Goal: Download file/media

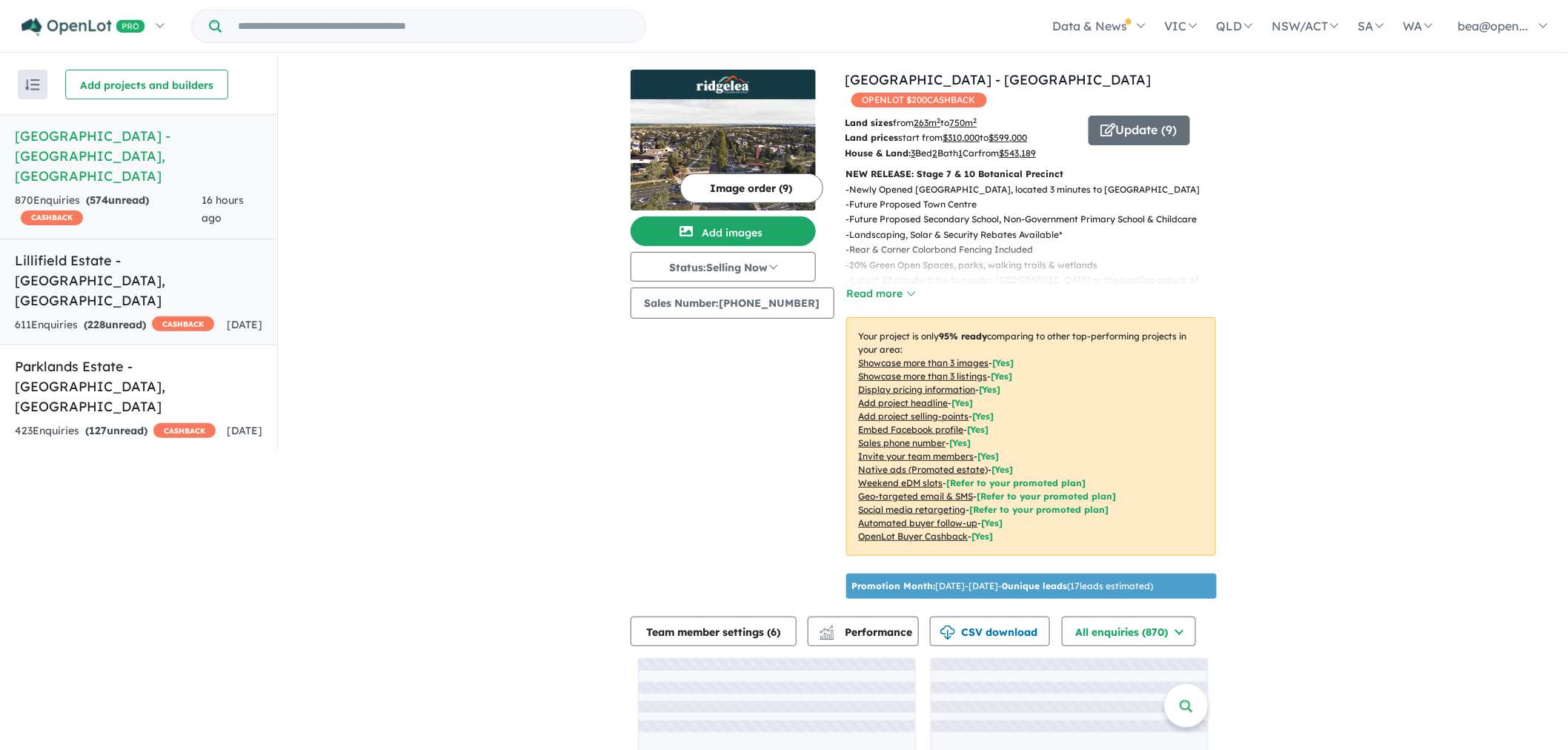
click at [108, 317] on div "611 Enquir ies ( 228 unread) CASHBACK" at bounding box center [114, 326] width 199 height 18
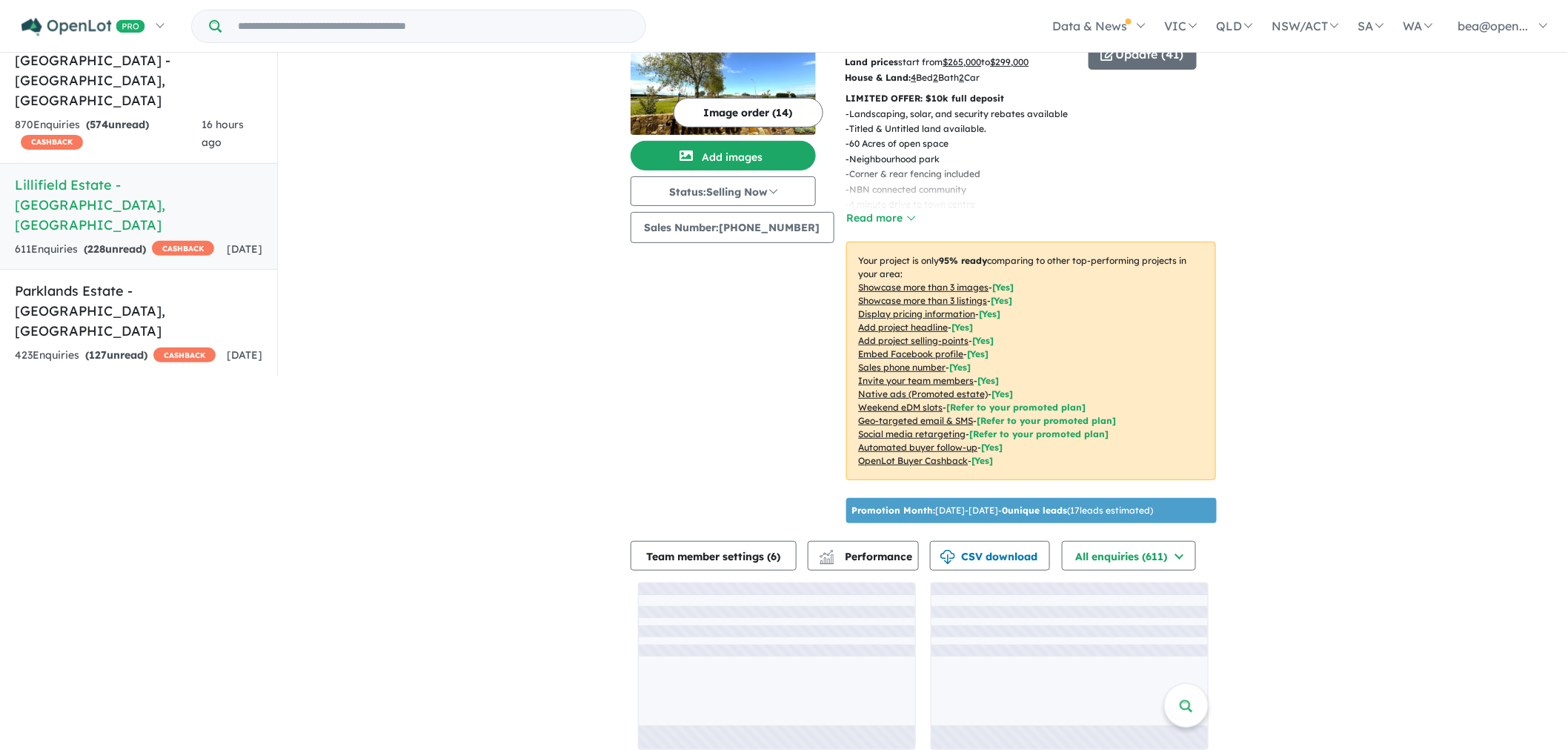
scroll to position [83, 0]
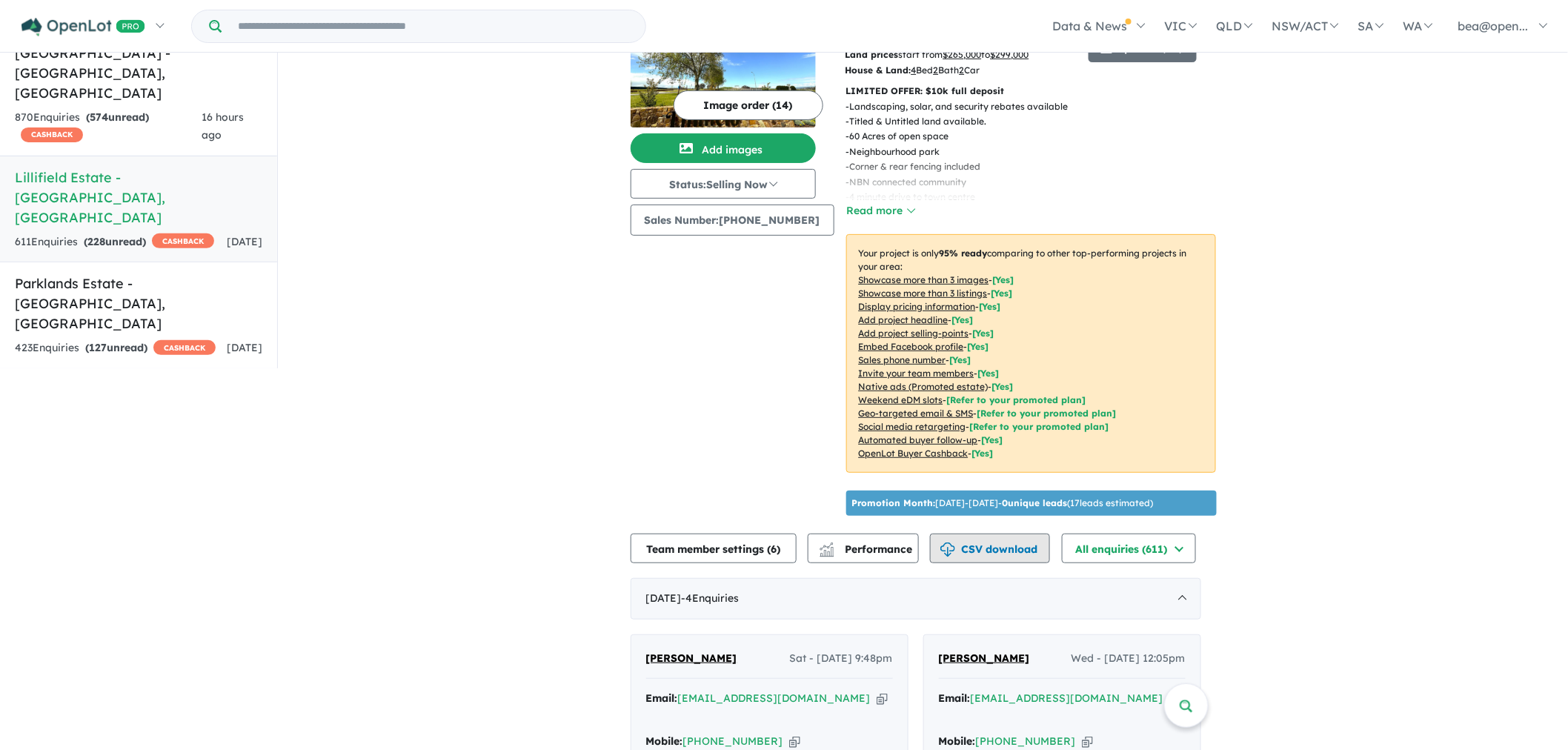
click at [968, 533] on button "CSV download" at bounding box center [989, 548] width 120 height 30
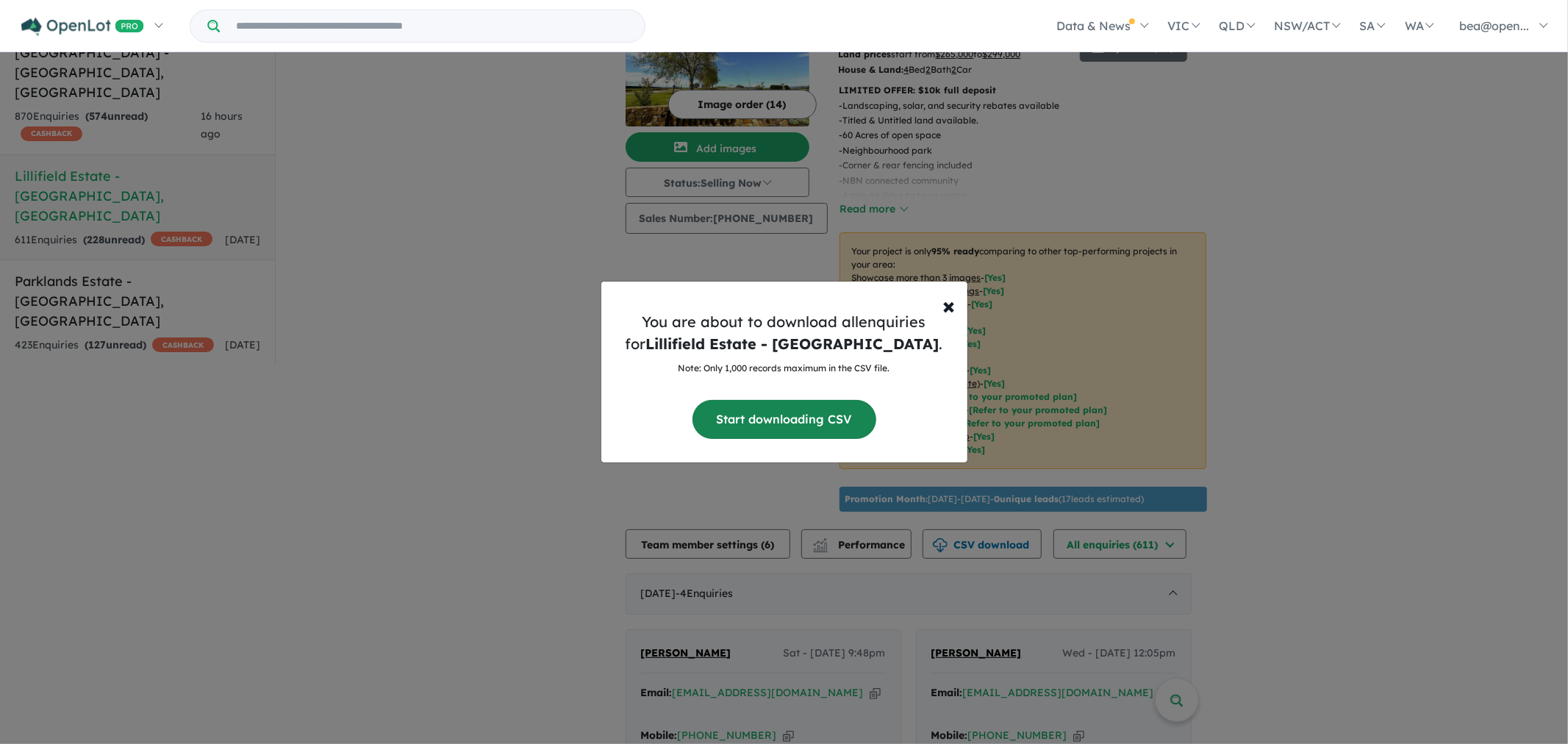
click at [804, 429] on button "Start downloading CSV" at bounding box center [784, 419] width 183 height 39
click at [947, 312] on span "×" at bounding box center [949, 305] width 13 height 29
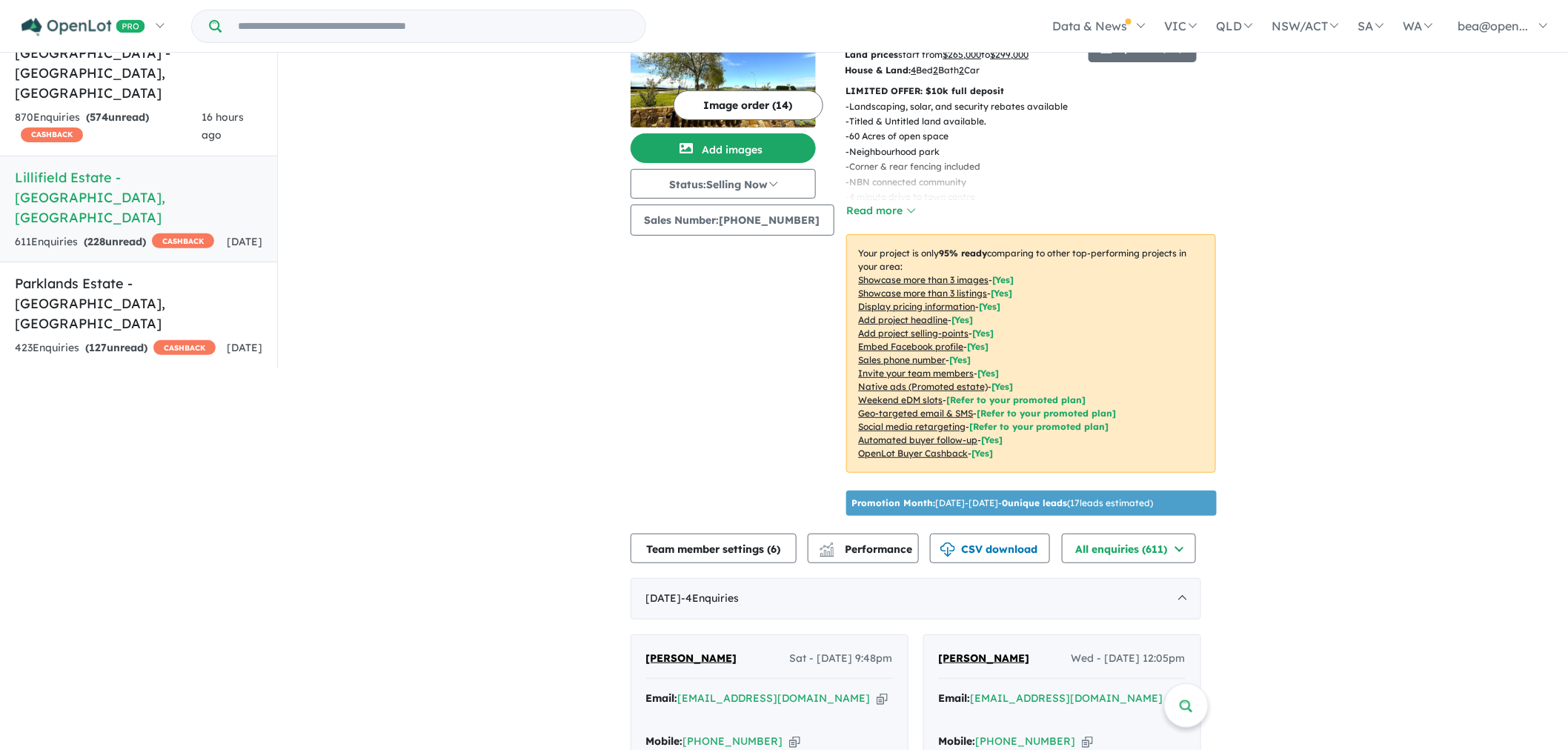
click at [90, 261] on link "Parklands Estate - [GEOGRAPHIC_DATA] , [GEOGRAPHIC_DATA] 423 Enquir ies ( 127 u…" at bounding box center [138, 315] width 277 height 108
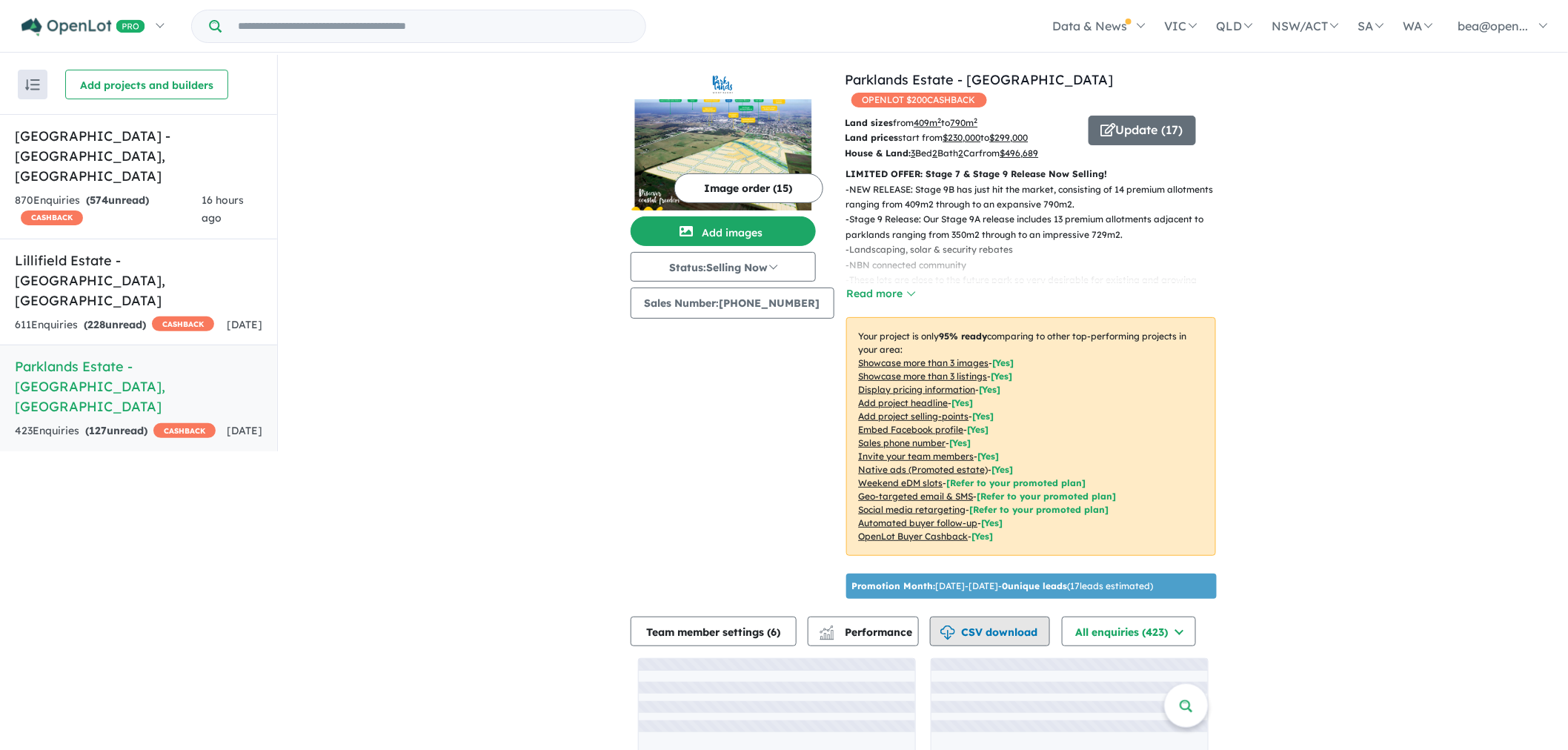
click at [981, 624] on button "CSV download" at bounding box center [989, 631] width 120 height 30
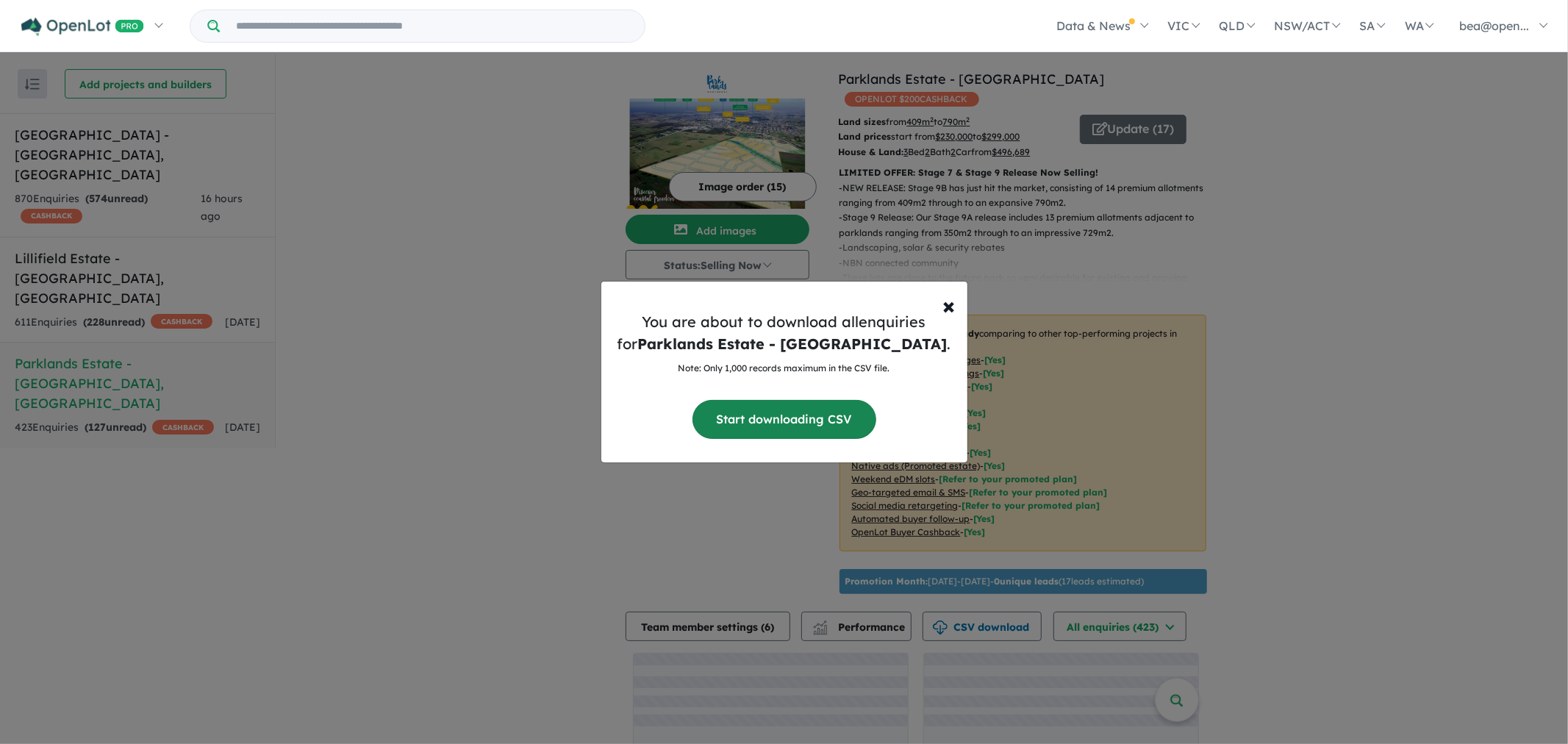
click at [831, 422] on button "Start downloading CSV" at bounding box center [784, 419] width 183 height 39
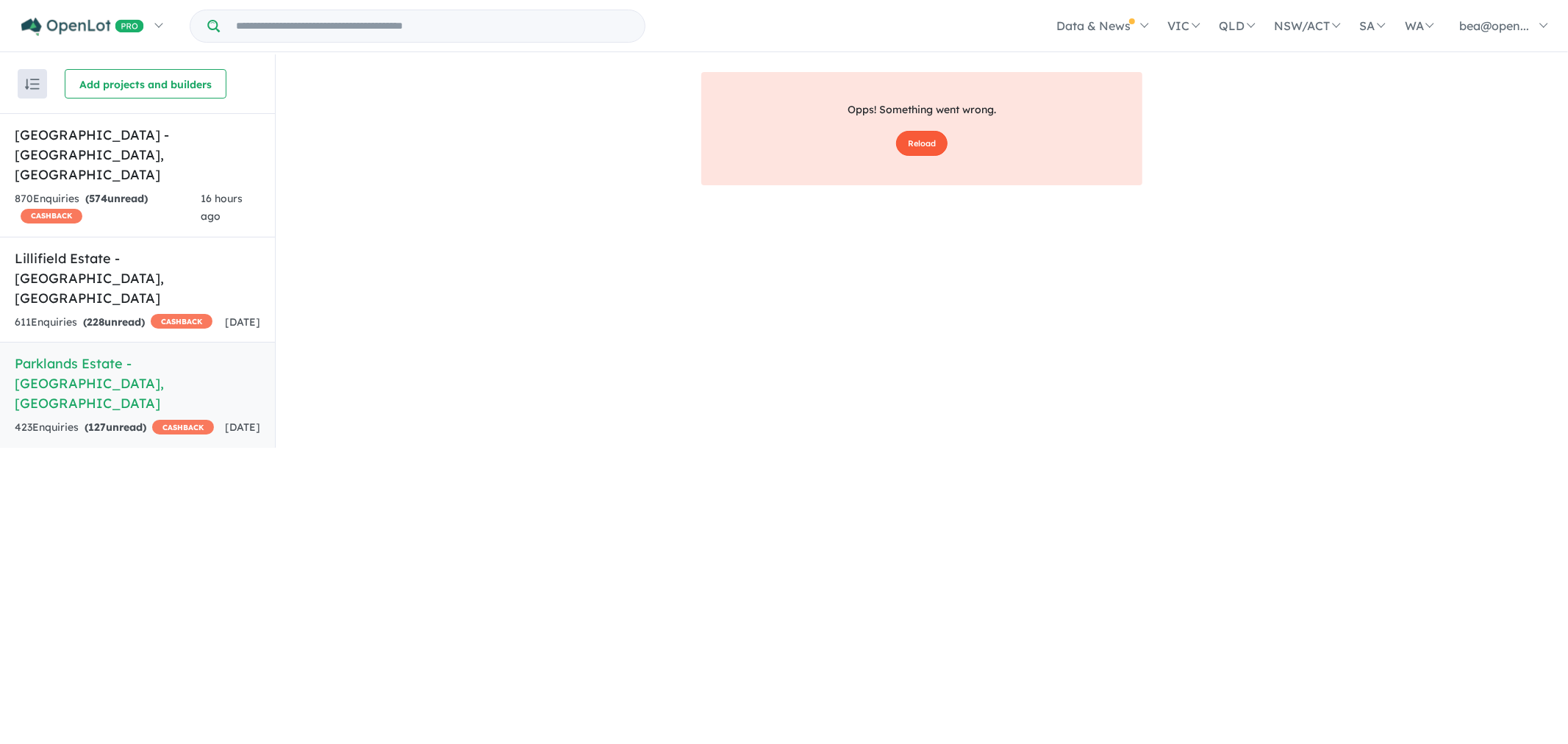
click at [906, 148] on button "Reload" at bounding box center [921, 143] width 51 height 26
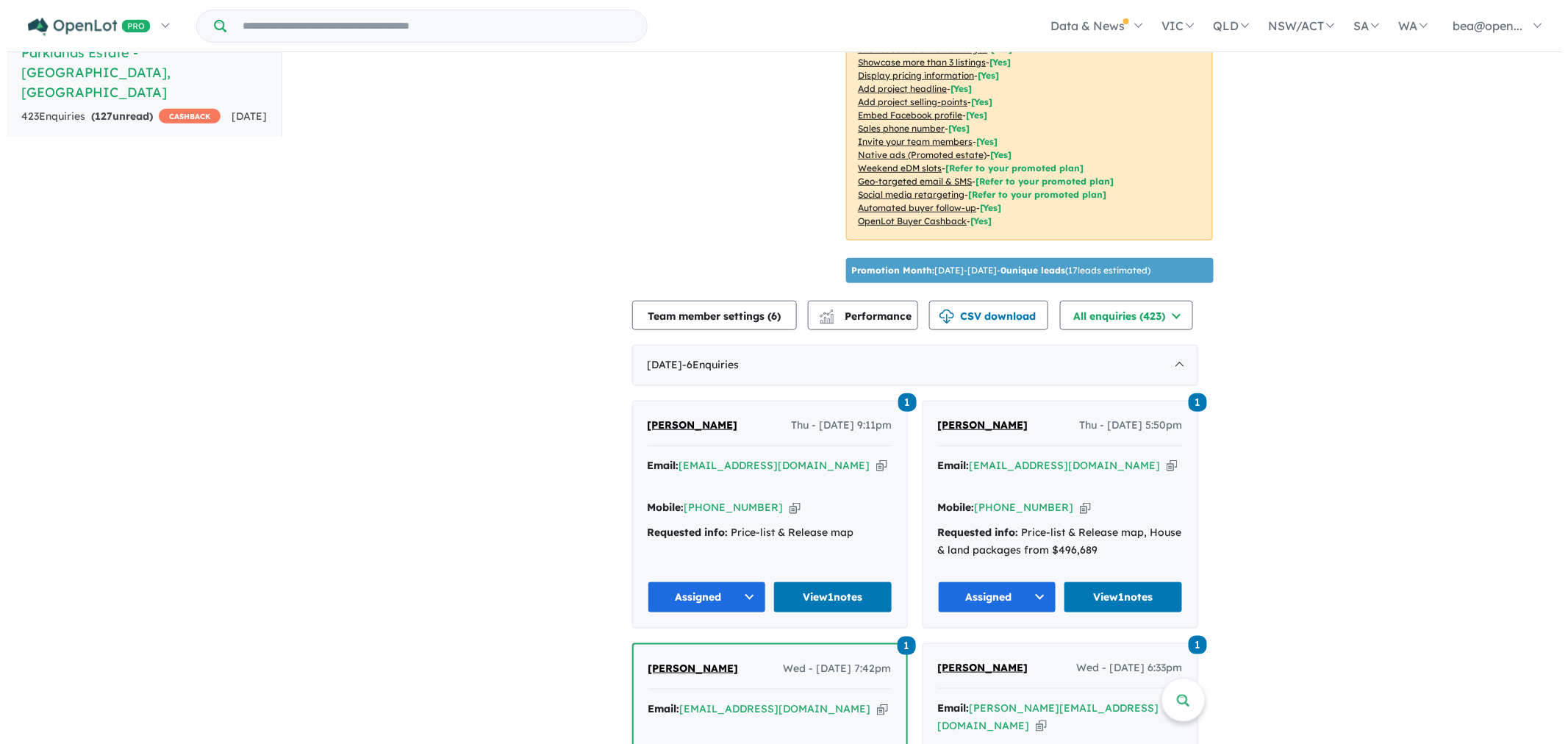
scroll to position [408, 0]
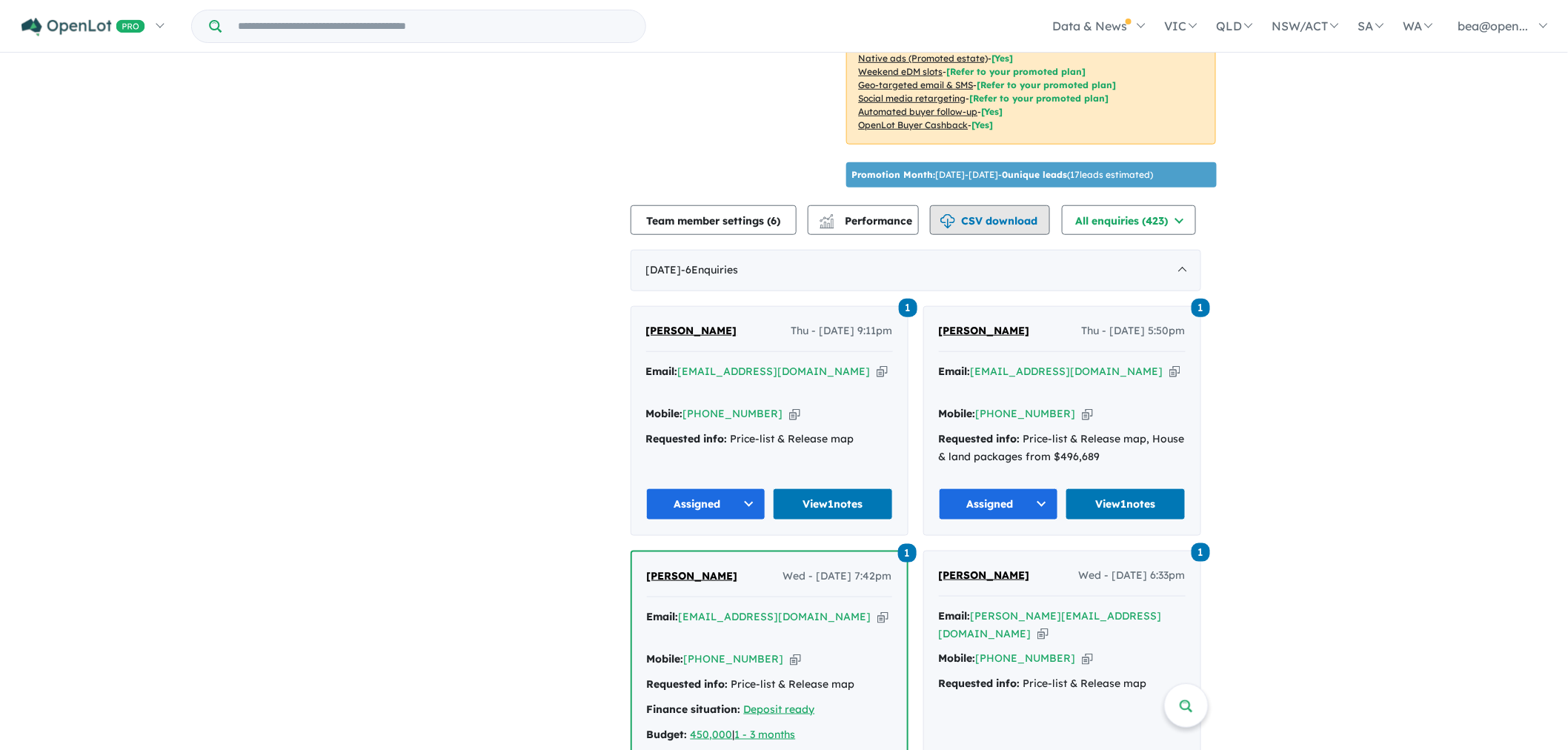
click at [1002, 223] on button "CSV download" at bounding box center [989, 220] width 120 height 30
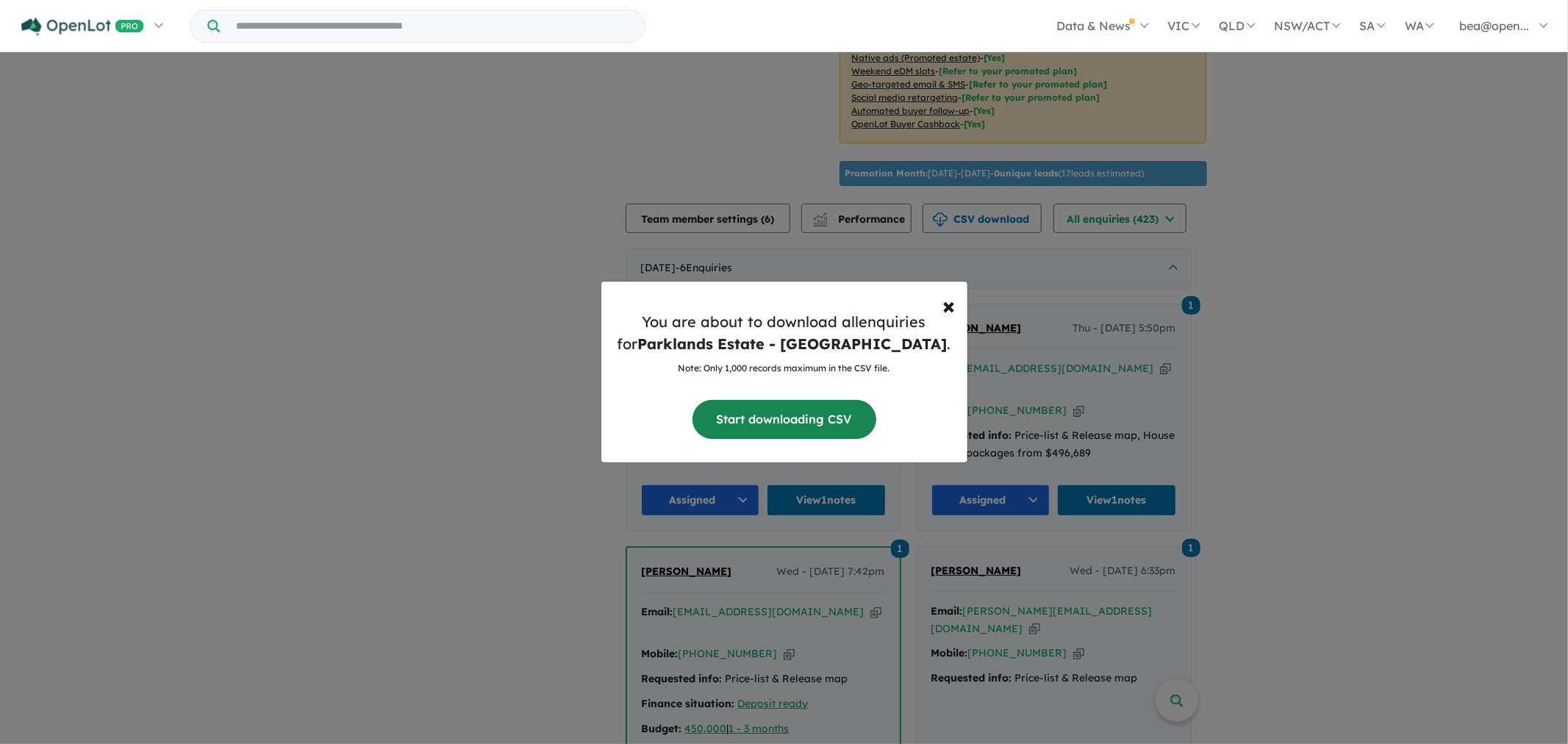
click at [833, 420] on button "Start downloading CSV" at bounding box center [784, 419] width 183 height 39
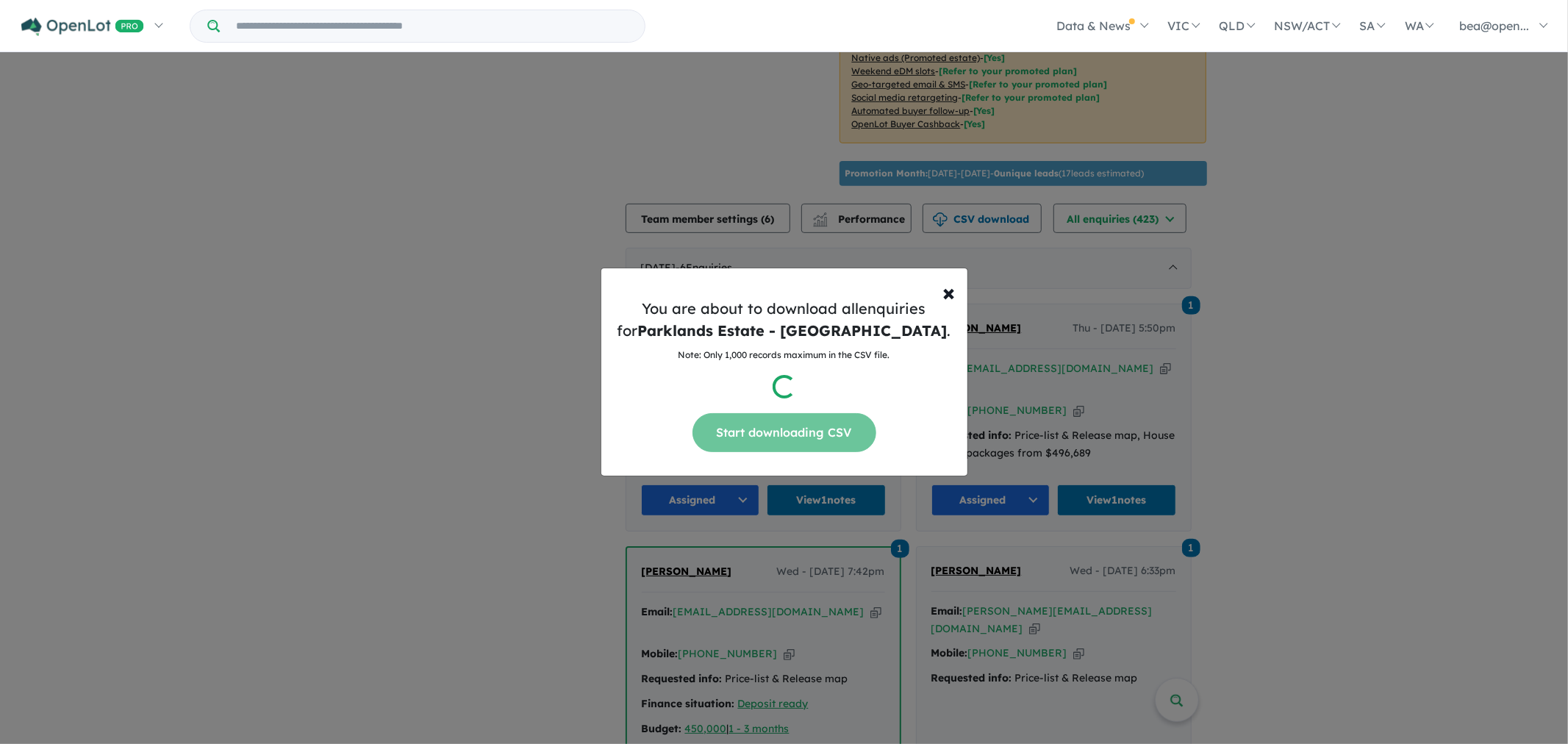
scroll to position [0, 0]
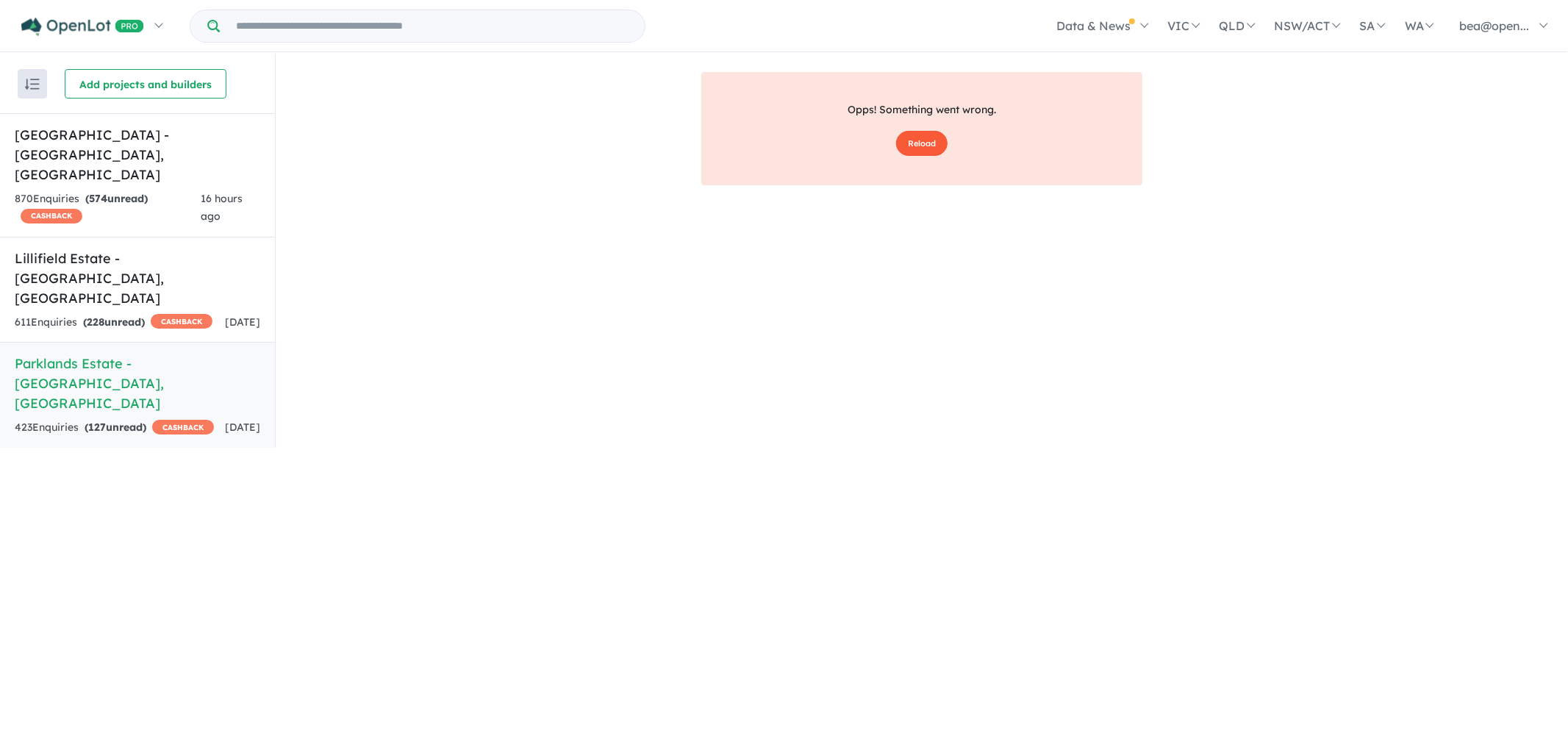
click at [906, 144] on button "Reload" at bounding box center [921, 143] width 51 height 26
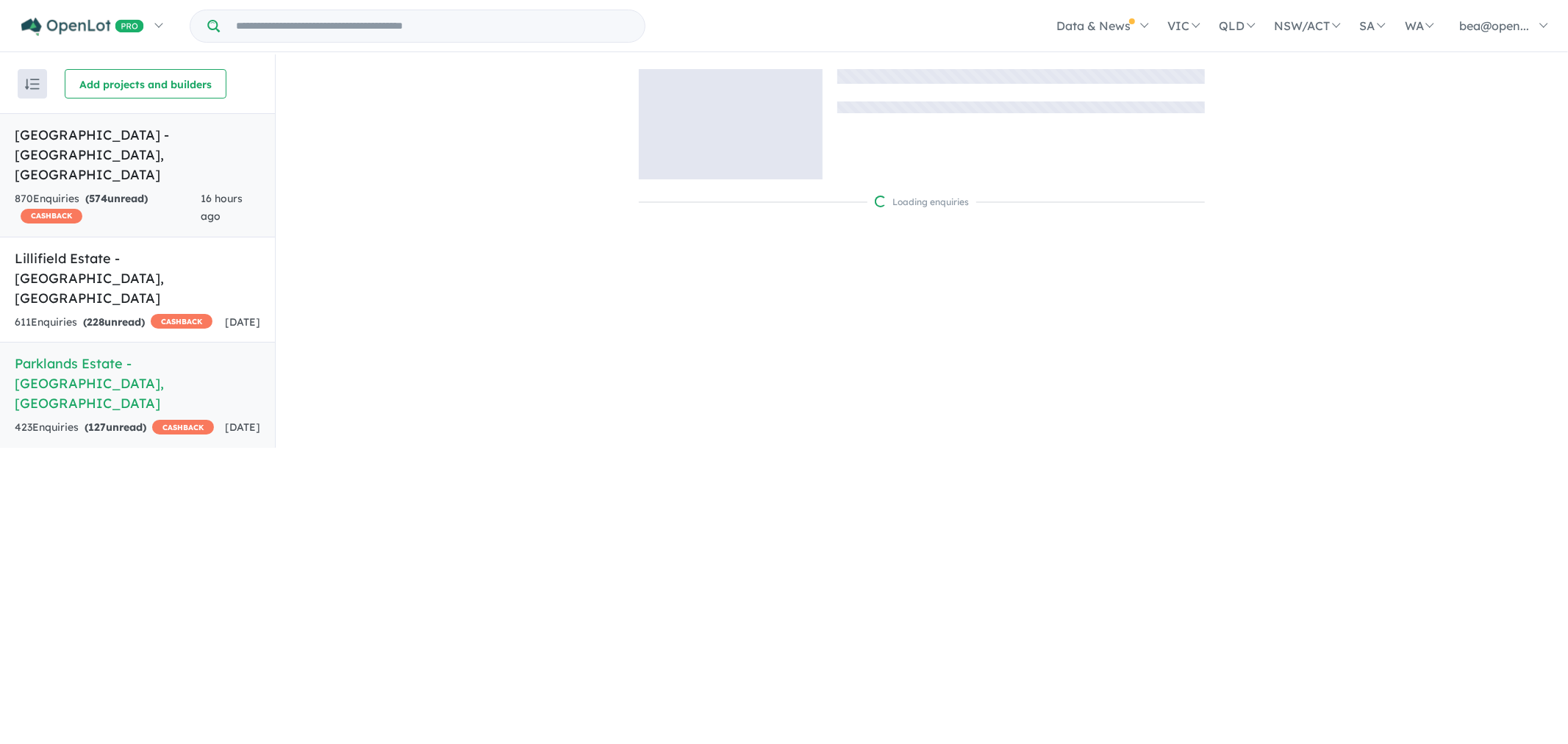
click at [148, 191] on strong "( 574 unread)" at bounding box center [117, 197] width 63 height 13
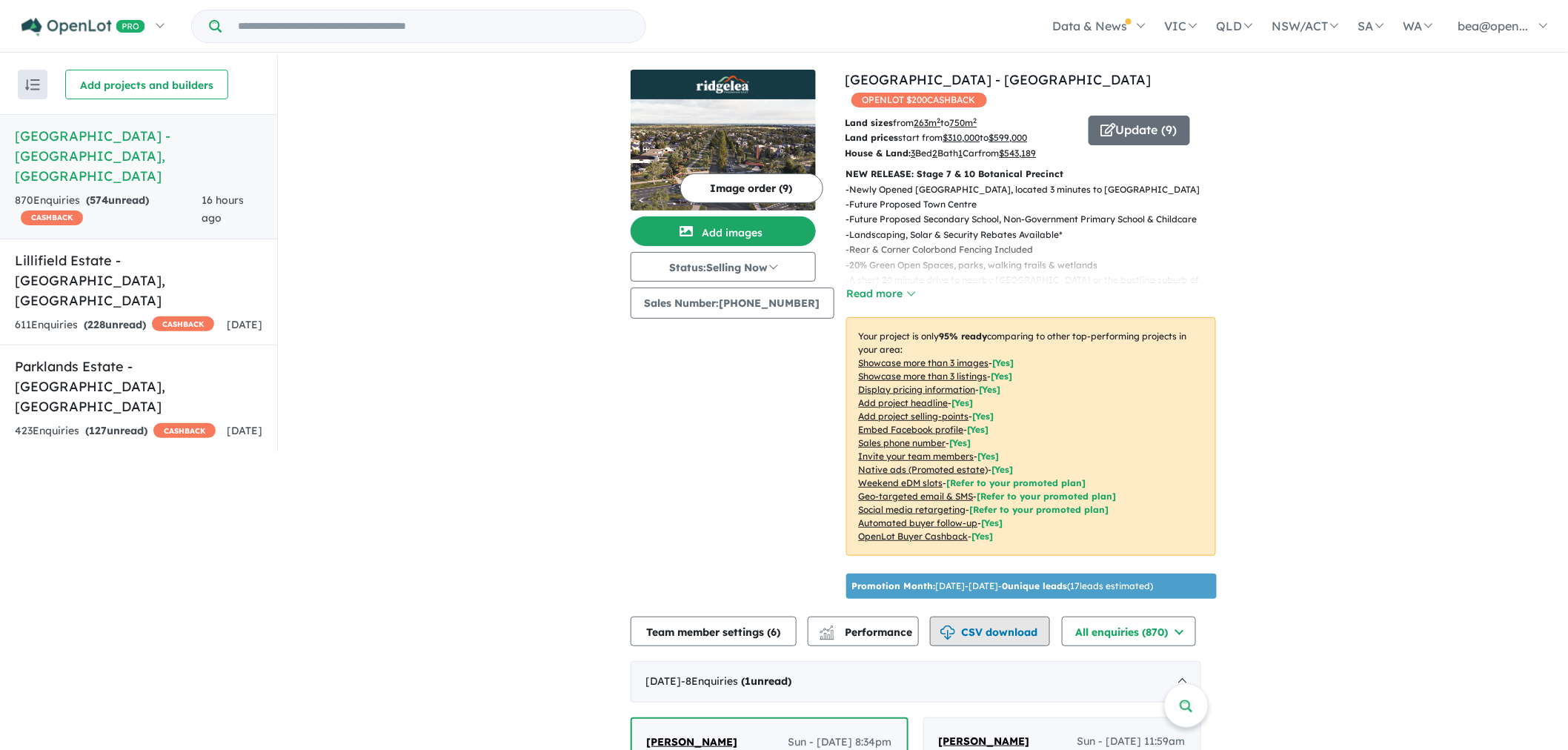
click at [968, 616] on button "CSV download" at bounding box center [989, 631] width 120 height 30
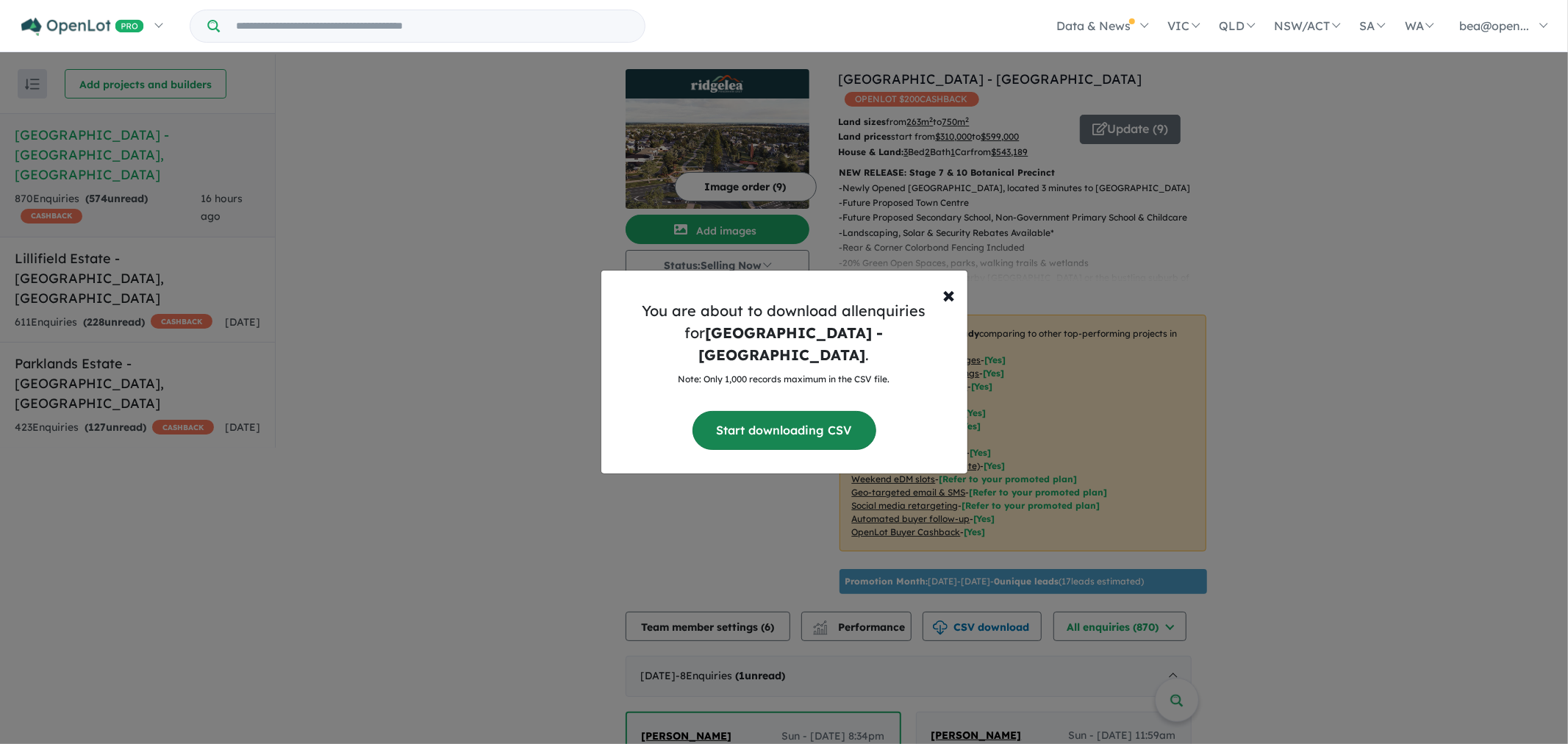
click at [764, 416] on button "Start downloading CSV" at bounding box center [784, 431] width 183 height 39
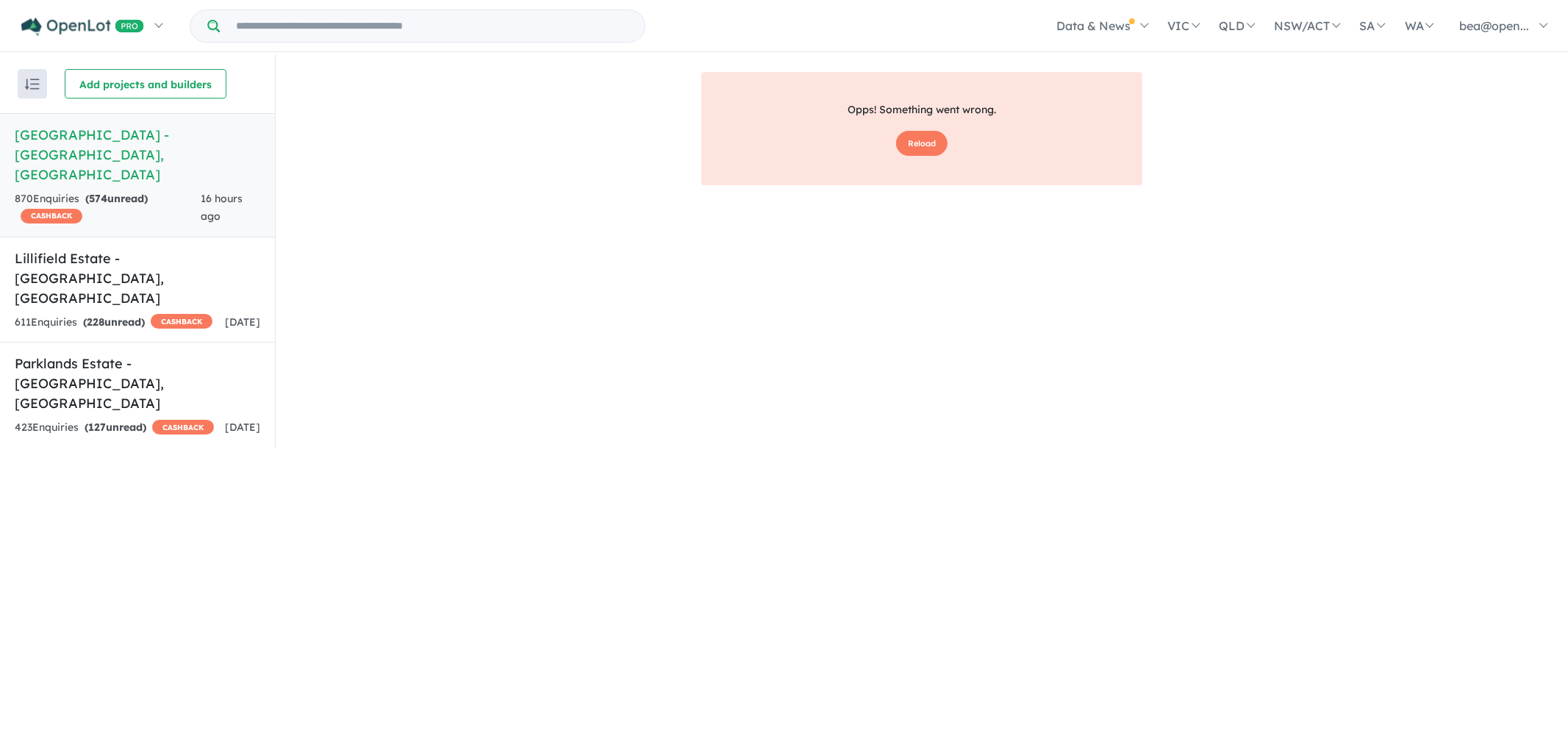
click at [1524, 260] on div "Recent enquiries first Most unread enquiries first Most enquiries first By name…" at bounding box center [784, 250] width 1568 height 394
click at [329, 420] on div "Homepage My Dashboard (3) Buyer Demand Index Suburb/Council Report Sales Traini…" at bounding box center [784, 372] width 1568 height 744
drag, startPoint x: 1515, startPoint y: 569, endPoint x: 1493, endPoint y: 556, distance: 25.6
click at [1515, 569] on div "Homepage My Dashboard (3) Buyer Demand Index Suburb/Council Report Sales Traini…" at bounding box center [784, 372] width 1568 height 744
click at [924, 145] on button "Reload" at bounding box center [921, 143] width 51 height 26
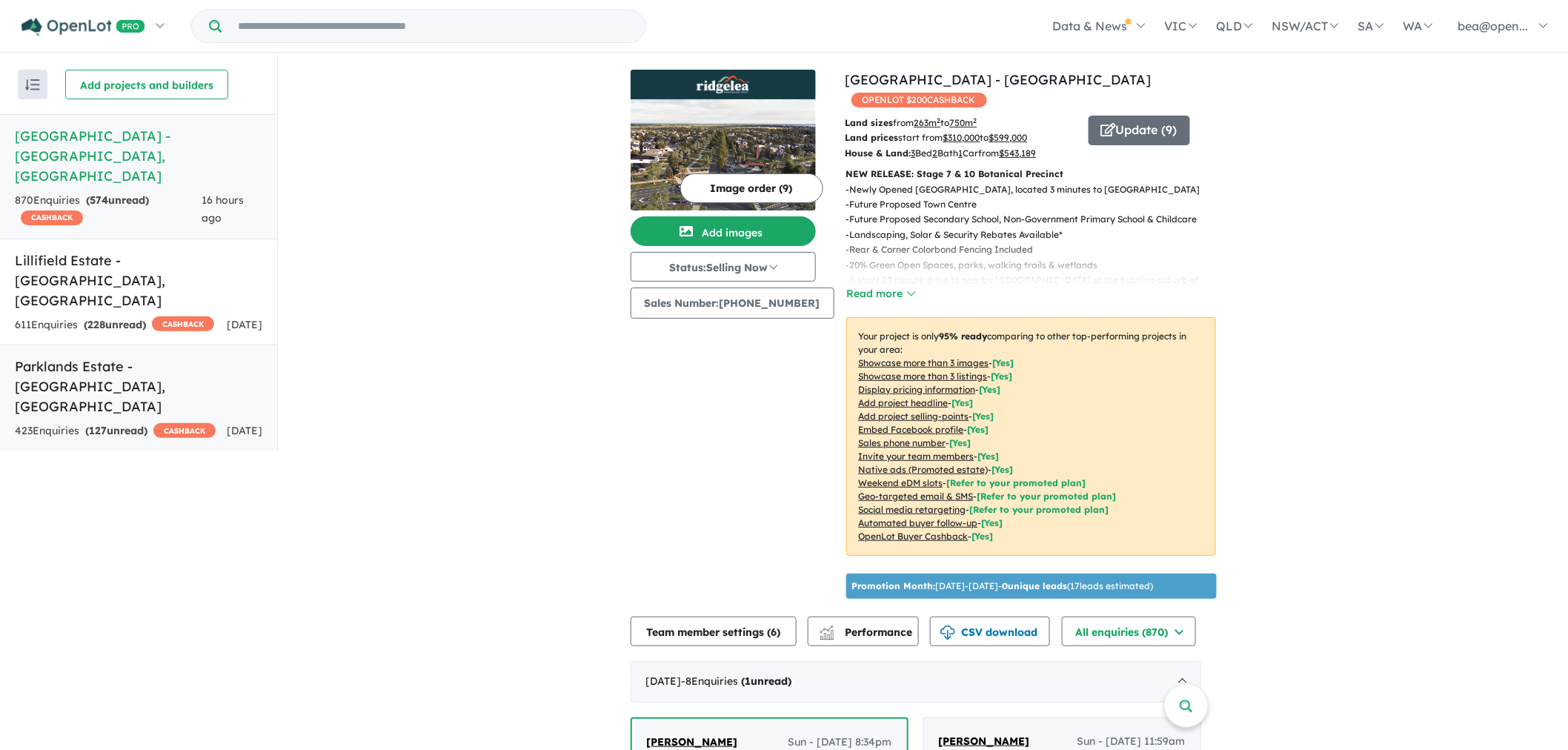
click at [97, 422] on div "423 Enquir ies ( 127 unread) CASHBACK" at bounding box center [115, 431] width 201 height 18
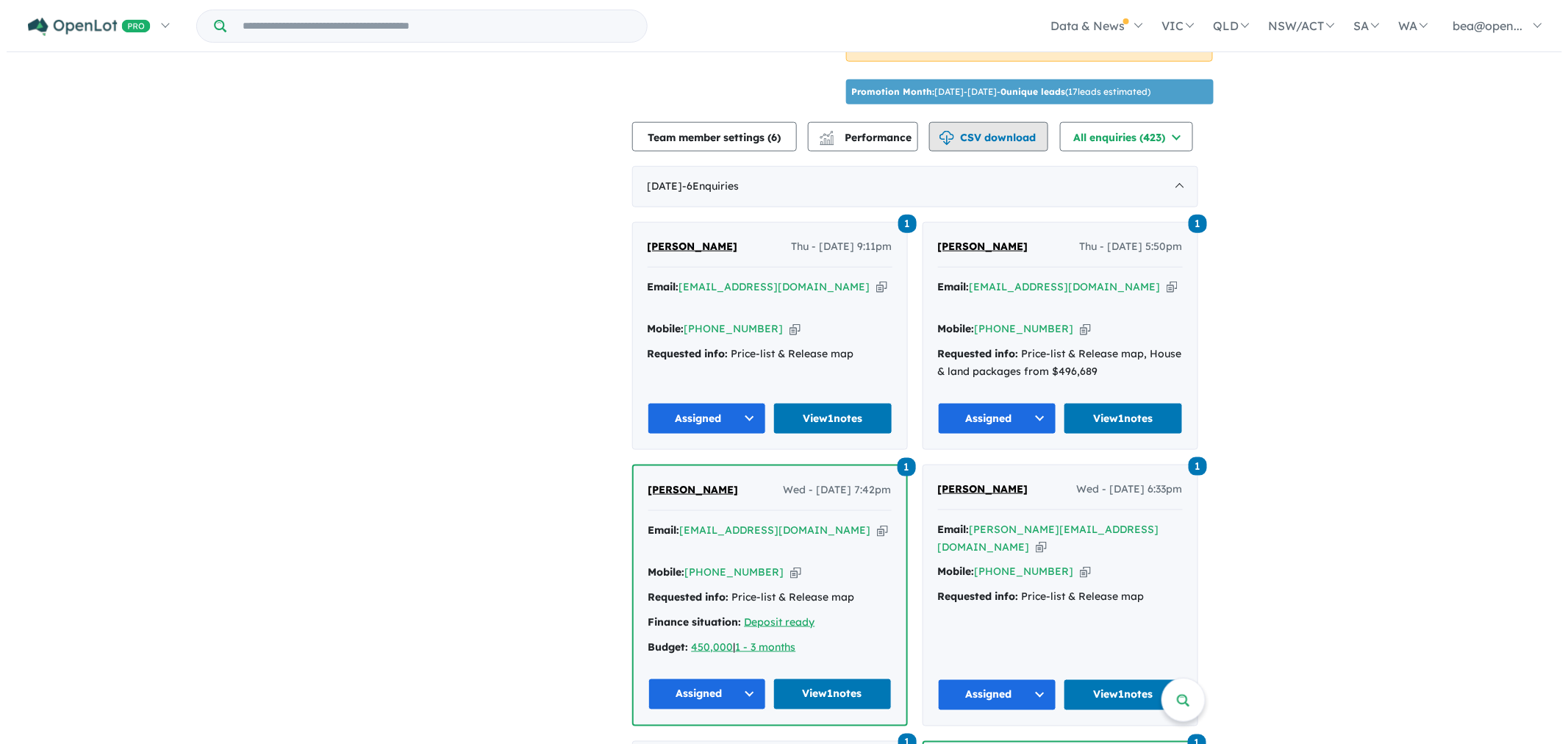
scroll to position [163, 0]
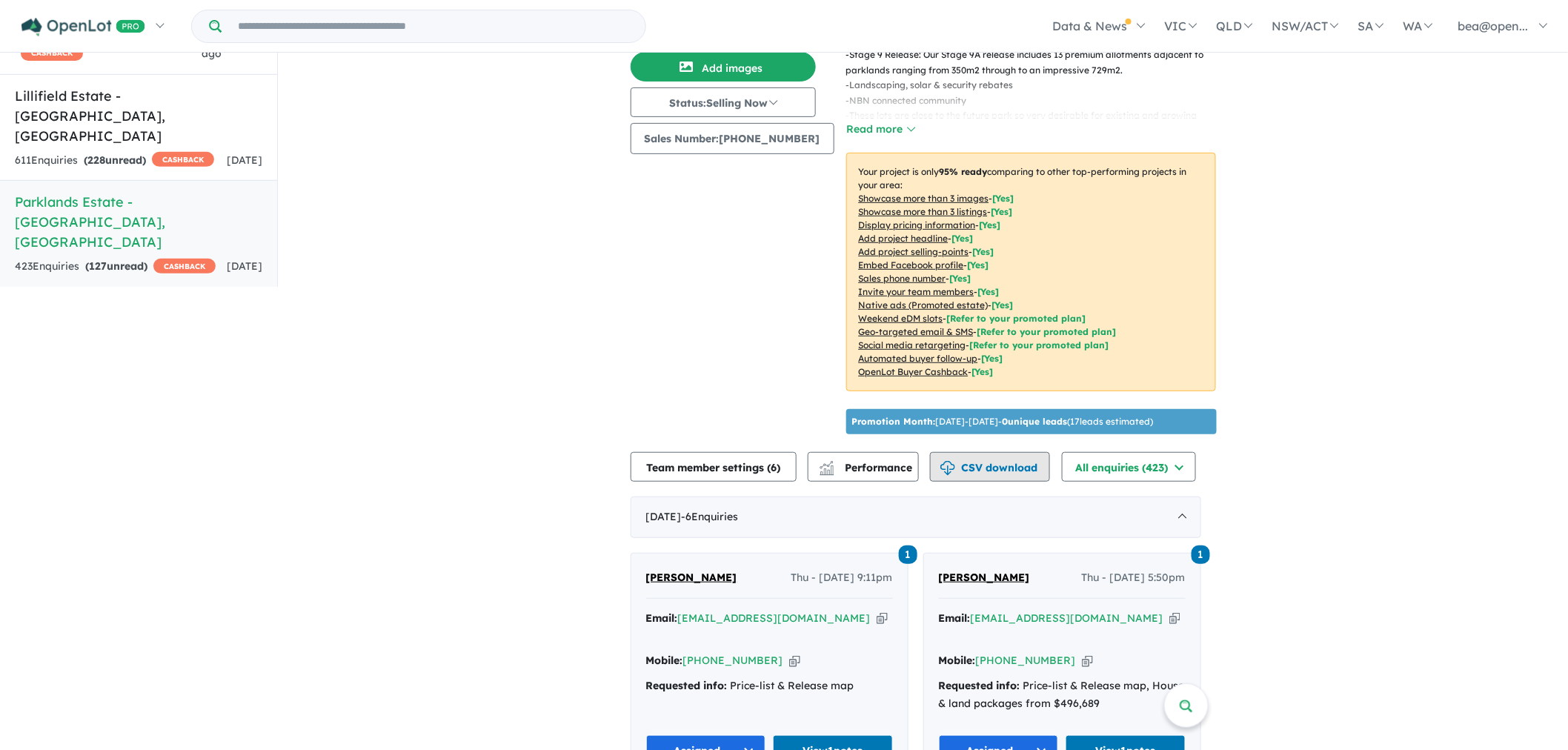
click at [995, 452] on button "CSV download" at bounding box center [989, 467] width 120 height 30
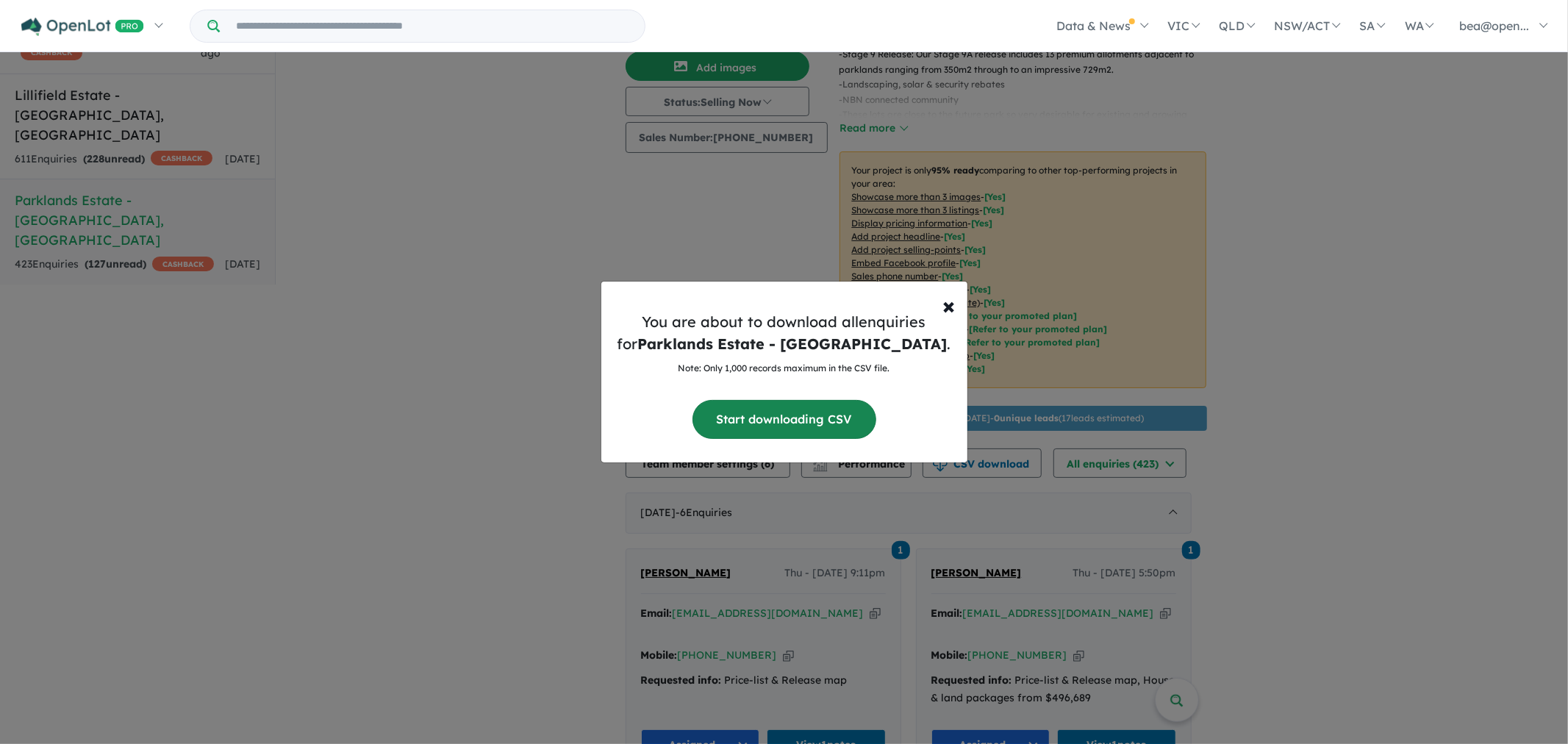
click at [817, 422] on button "Start downloading CSV" at bounding box center [784, 419] width 183 height 39
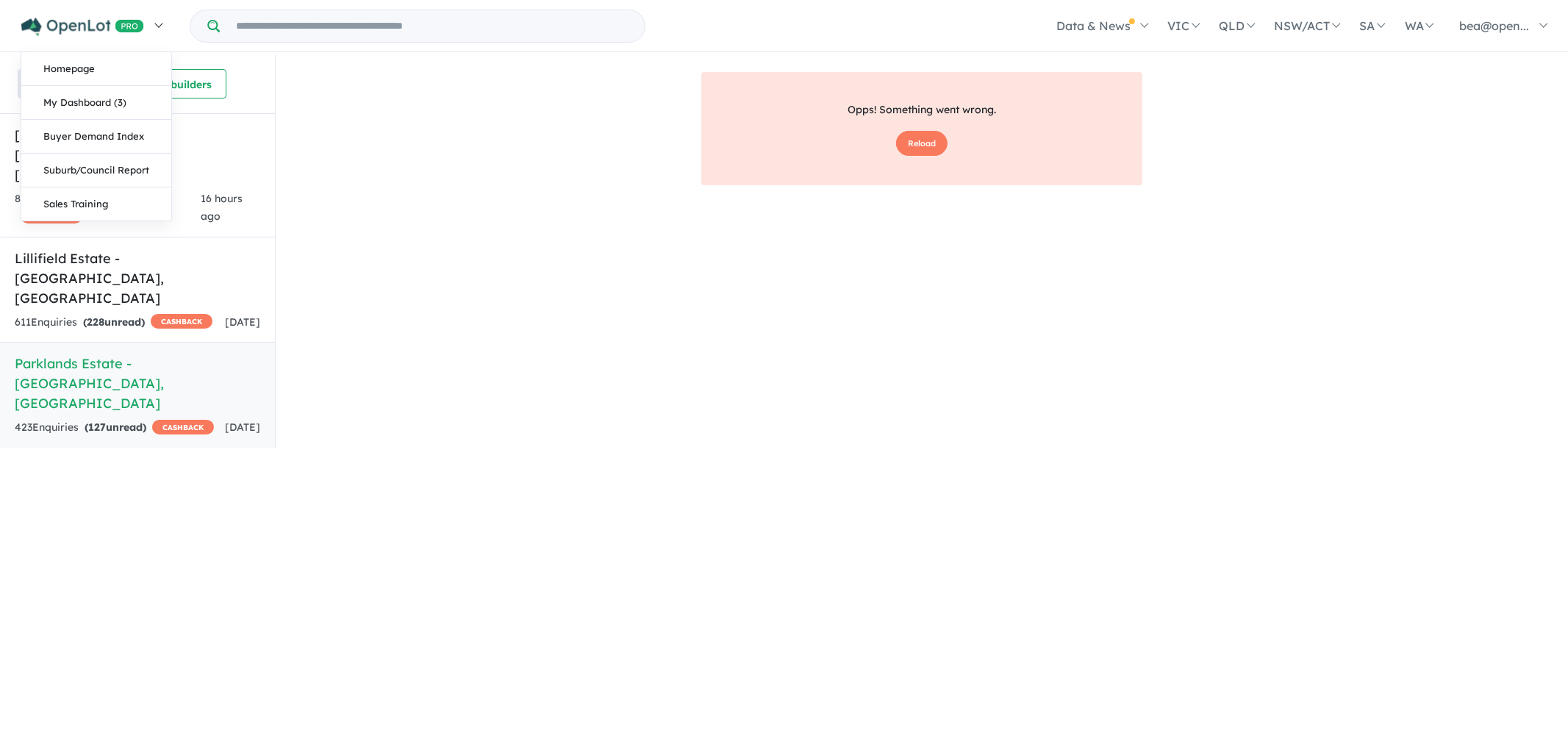
scroll to position [0, 0]
click at [75, 67] on link "Homepage" at bounding box center [96, 69] width 150 height 33
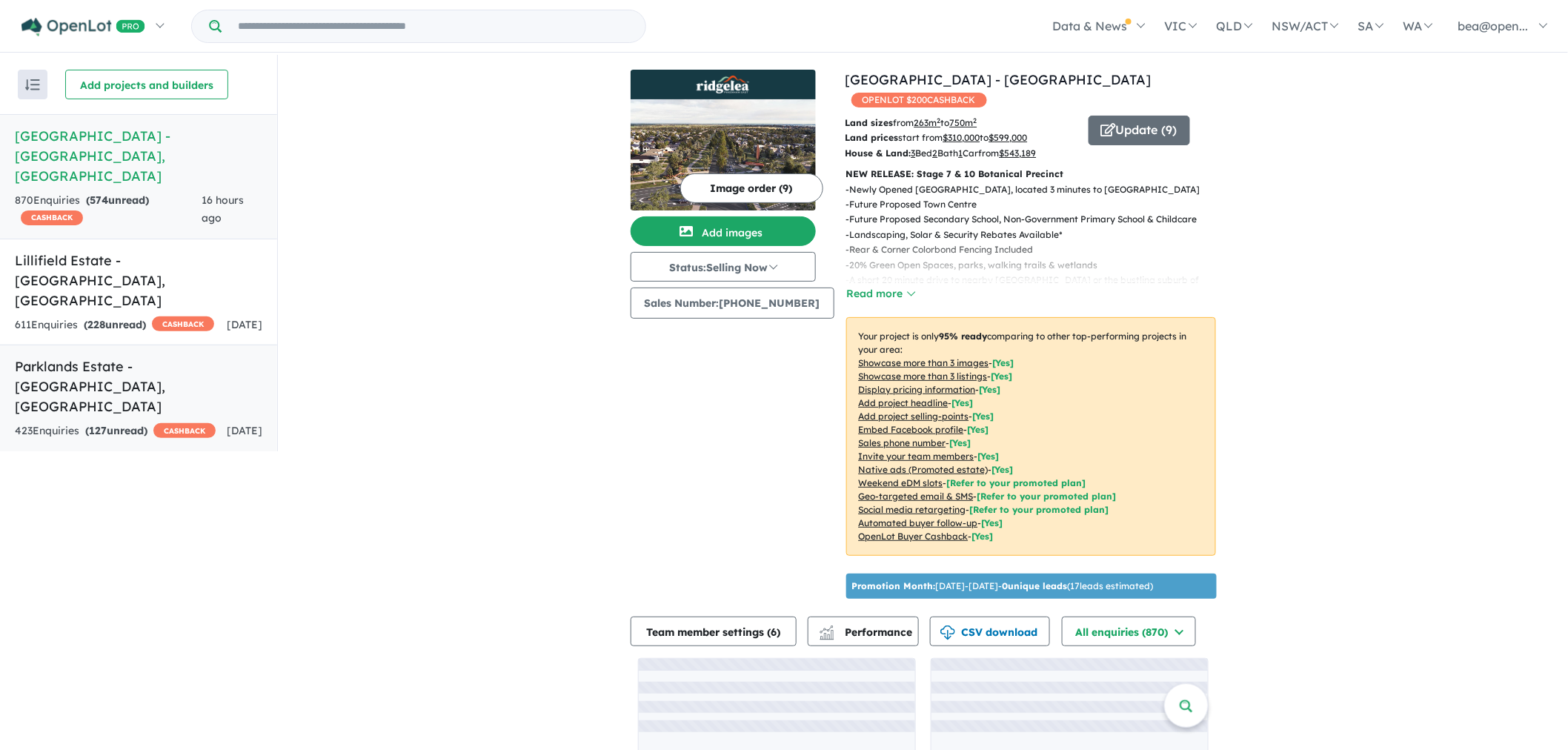
click at [135, 356] on h5 "Parklands Estate - Wonthaggi , VIC" at bounding box center [138, 386] width 247 height 60
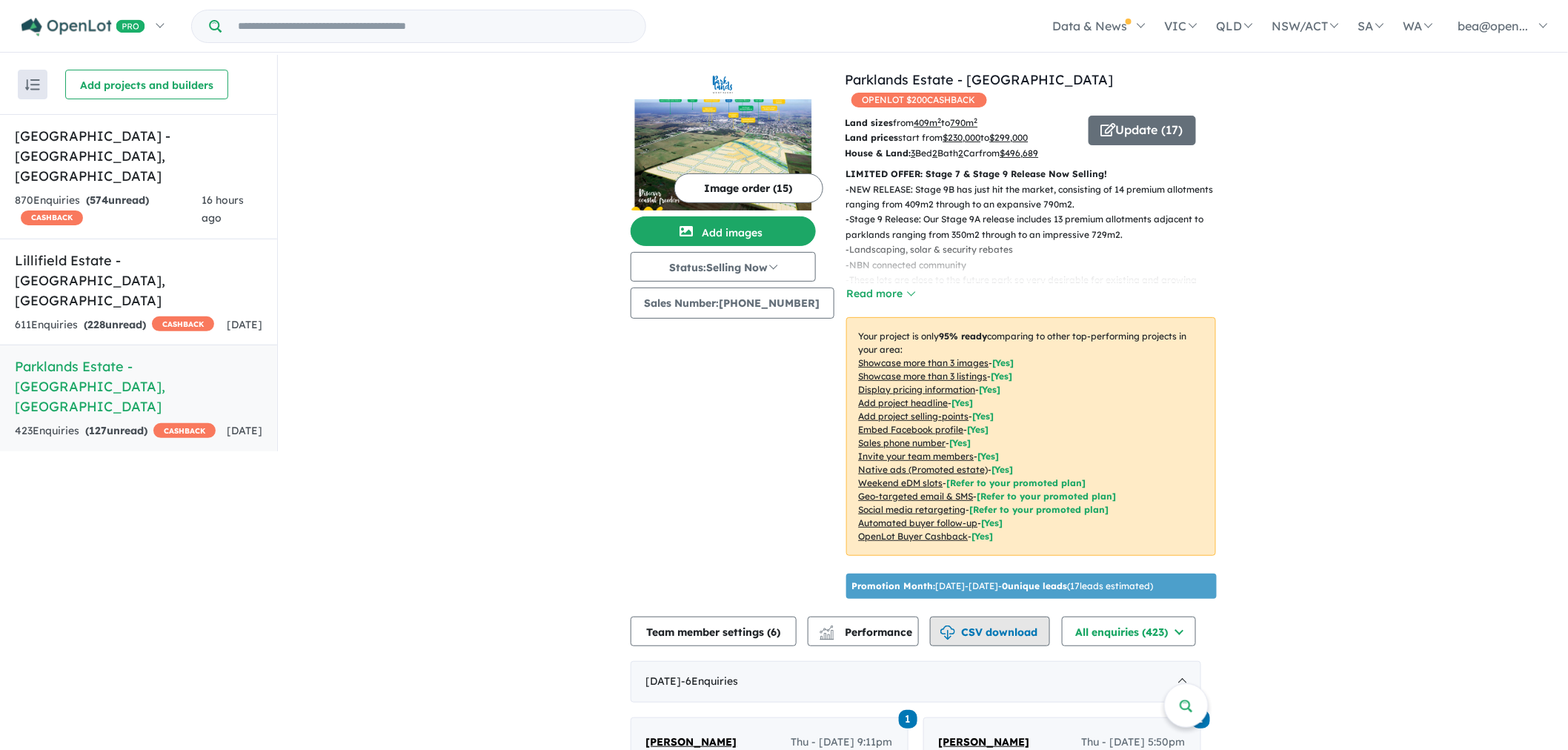
click at [998, 618] on button "CSV download" at bounding box center [989, 631] width 120 height 30
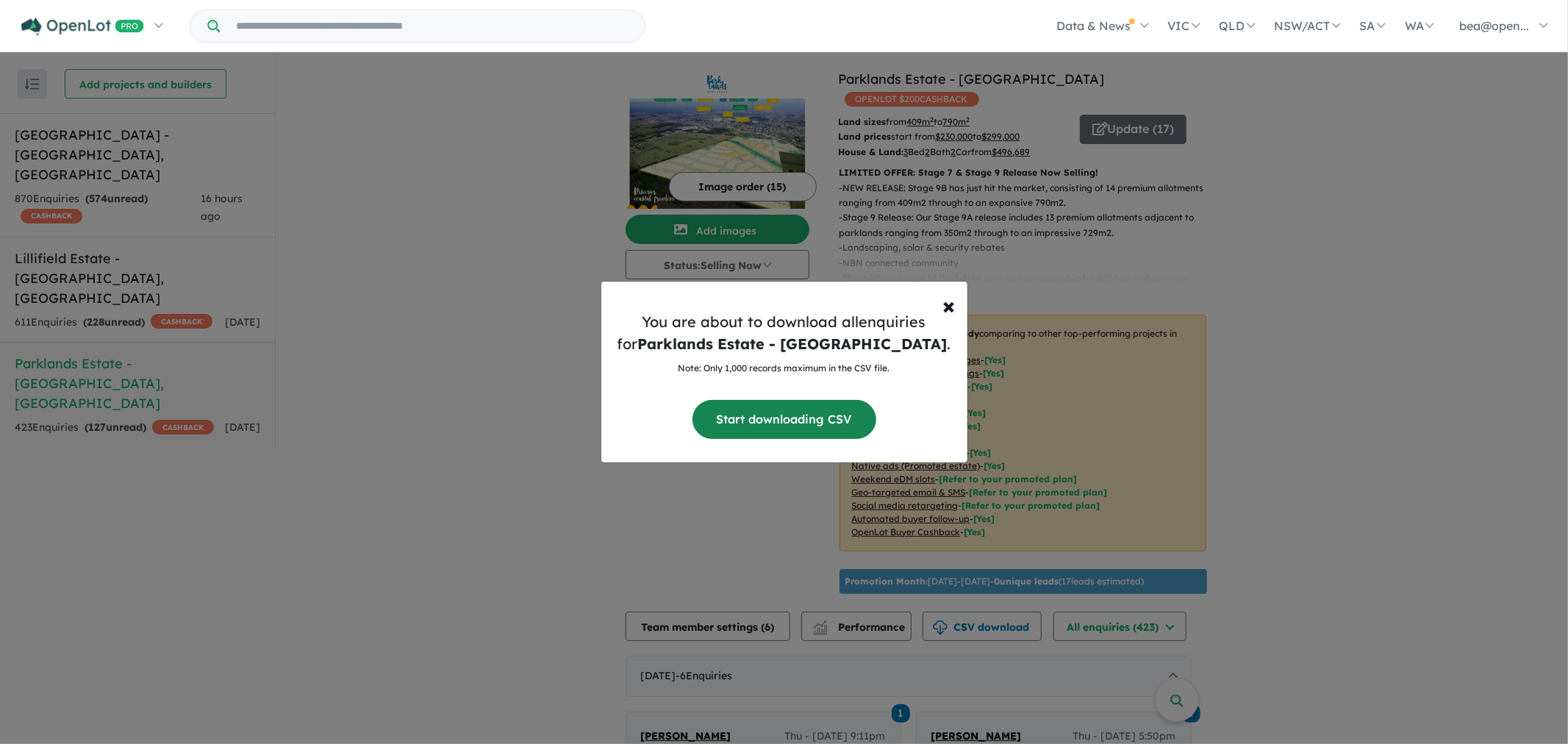
click at [800, 423] on button "Start downloading CSV" at bounding box center [784, 419] width 183 height 39
click at [949, 310] on span "×" at bounding box center [949, 305] width 13 height 29
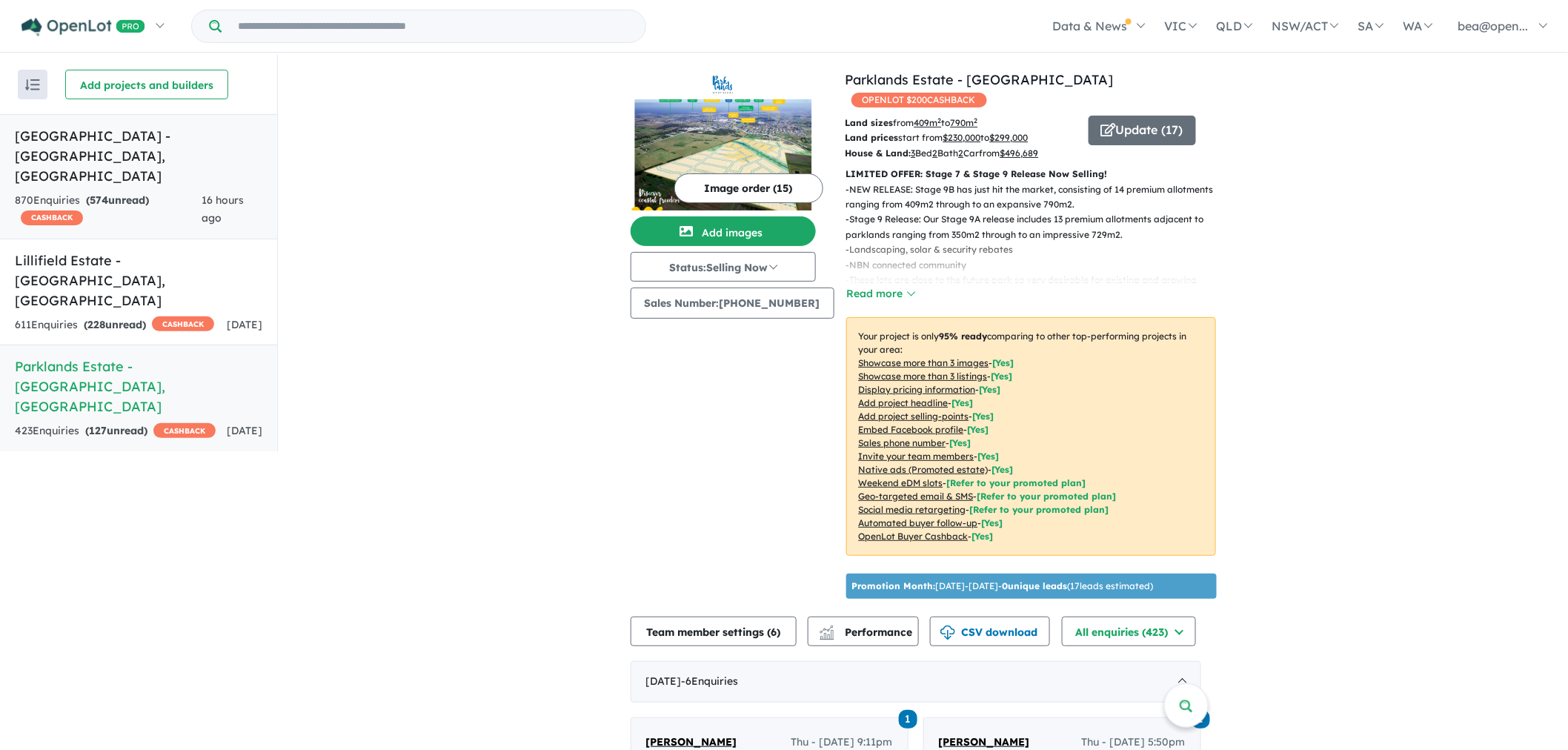
click at [161, 195] on div "870 Enquir ies ( 574 unread) CASHBACK" at bounding box center [108, 210] width 187 height 36
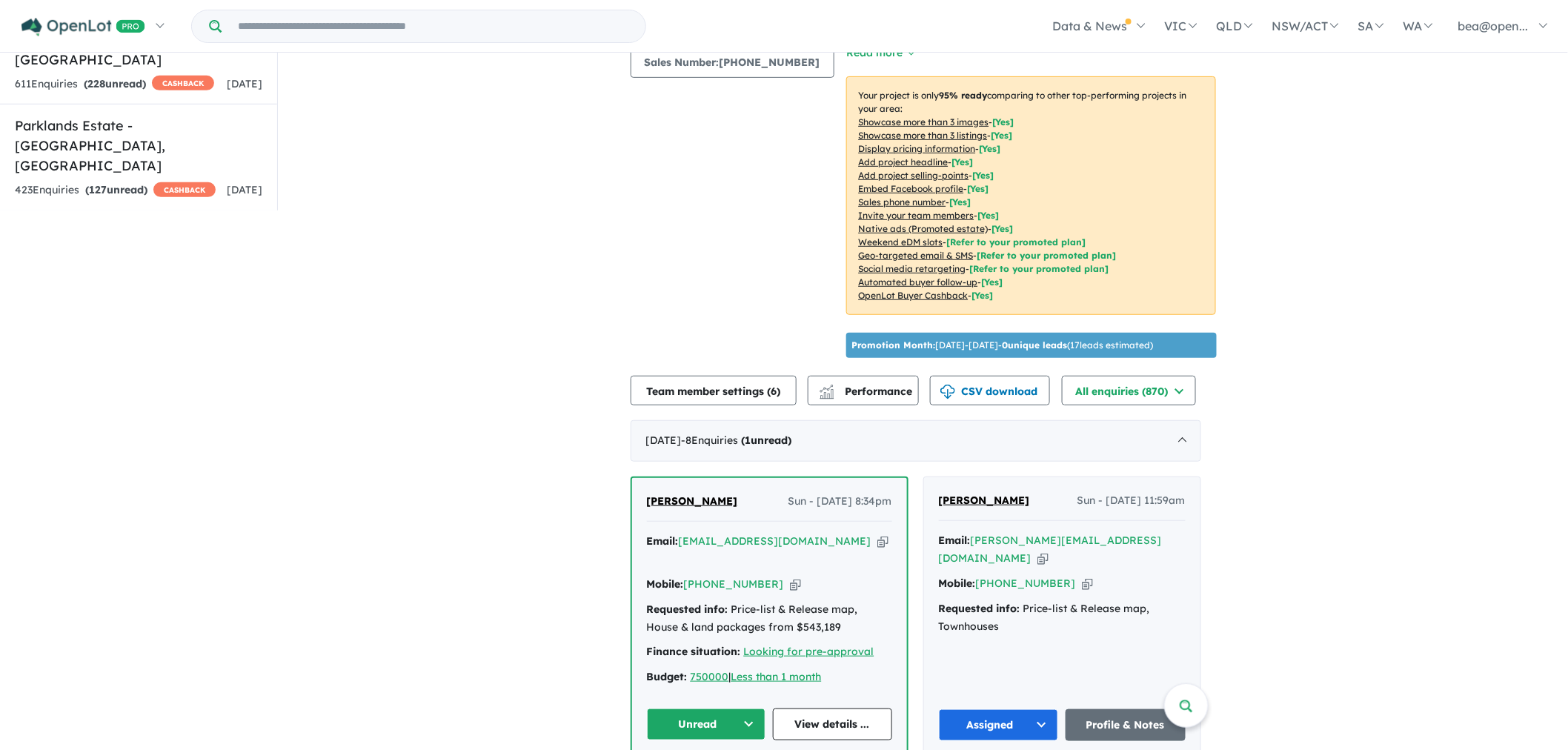
scroll to position [246, 0]
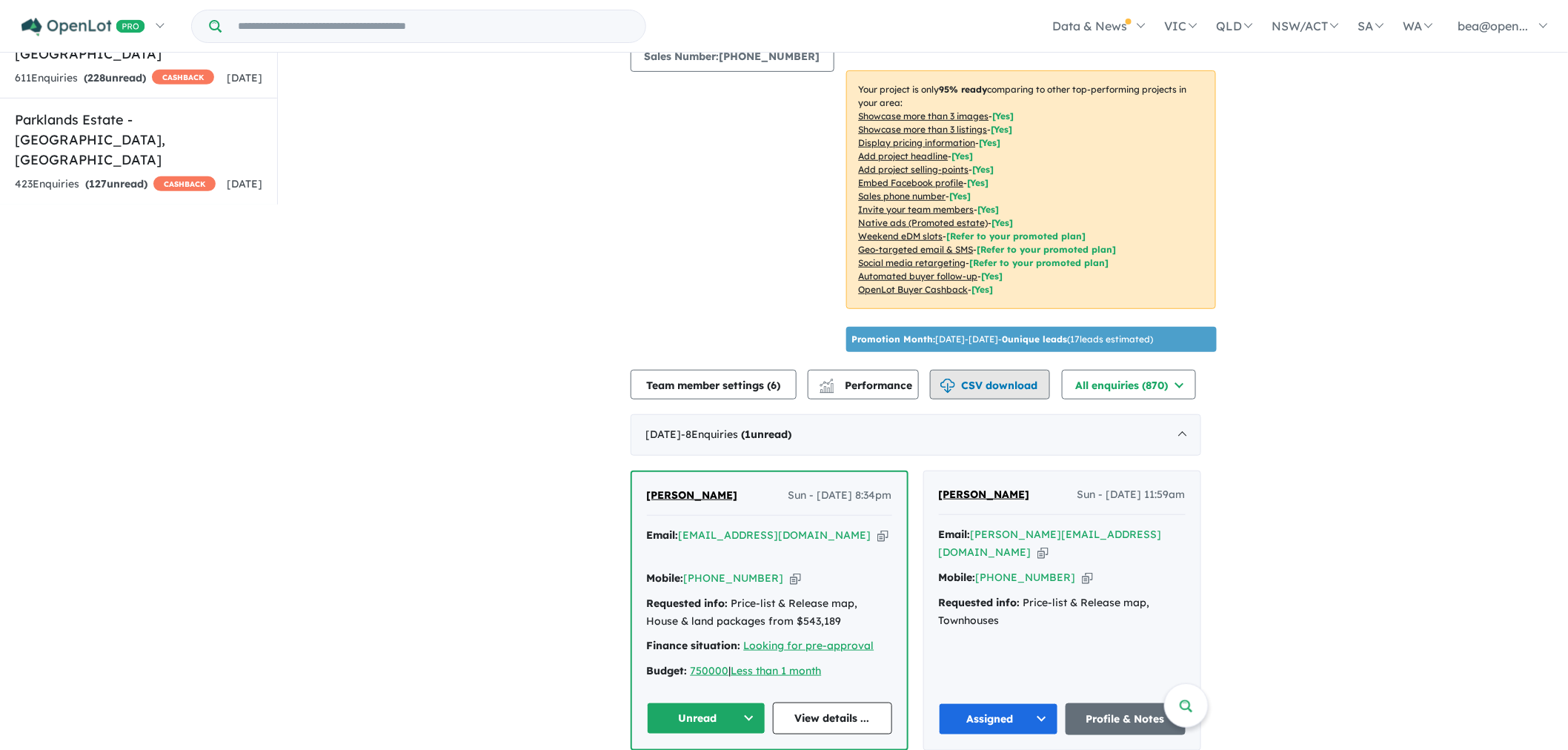
click at [955, 382] on img "button" at bounding box center [947, 386] width 15 height 15
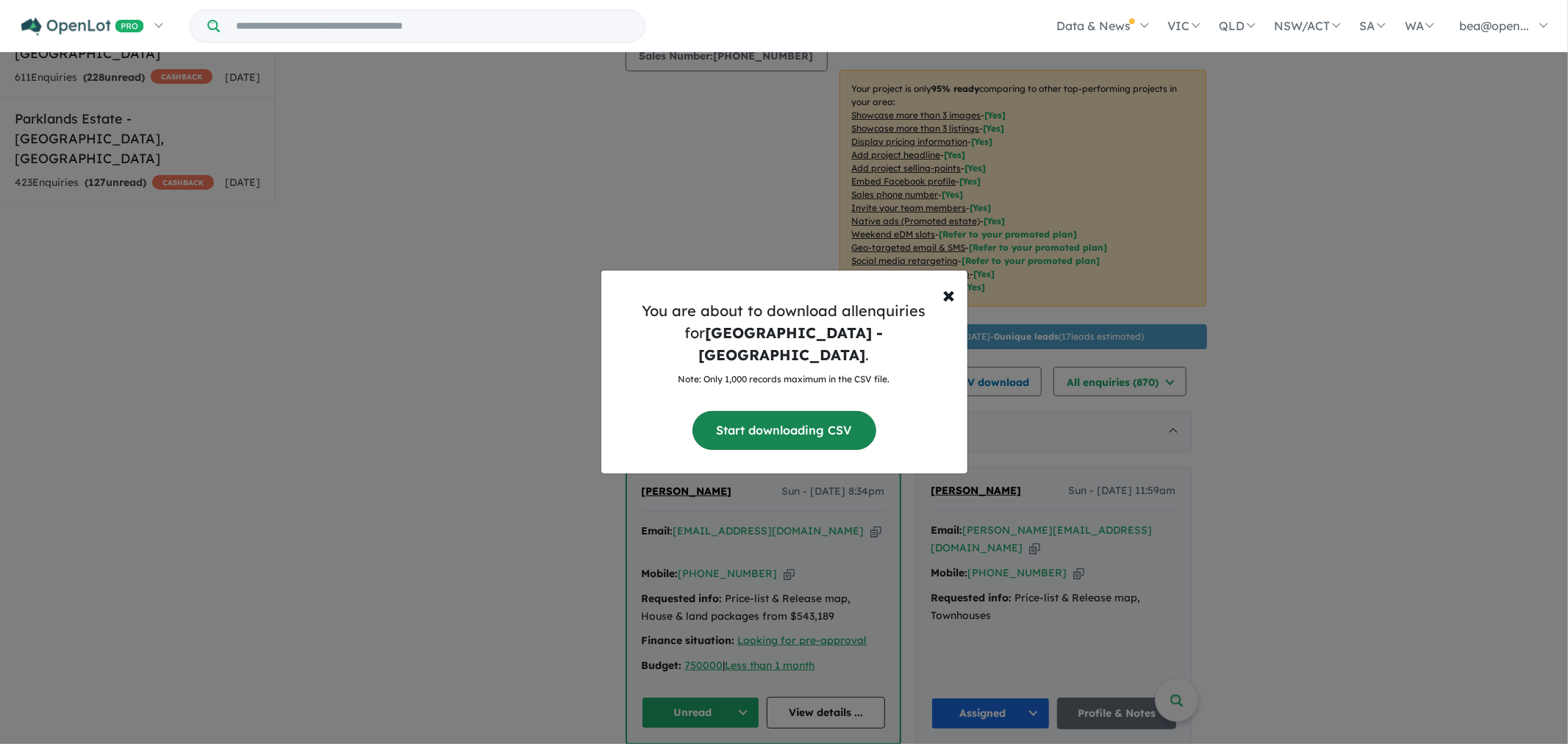
click at [810, 427] on button "Start downloading CSV" at bounding box center [784, 431] width 183 height 39
click at [943, 303] on span "×" at bounding box center [949, 294] width 13 height 29
